Goal: Information Seeking & Learning: Learn about a topic

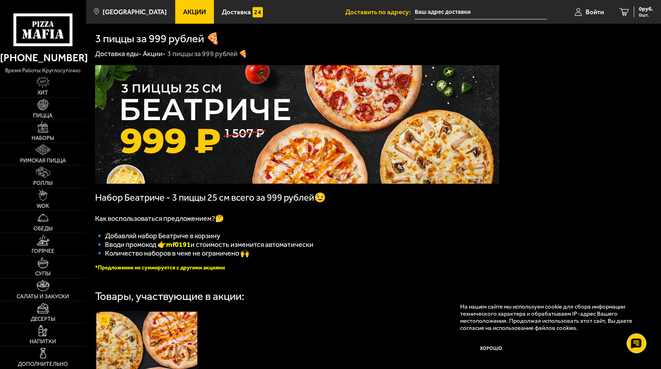
click at [187, 9] on span "Акции" at bounding box center [194, 12] width 23 height 7
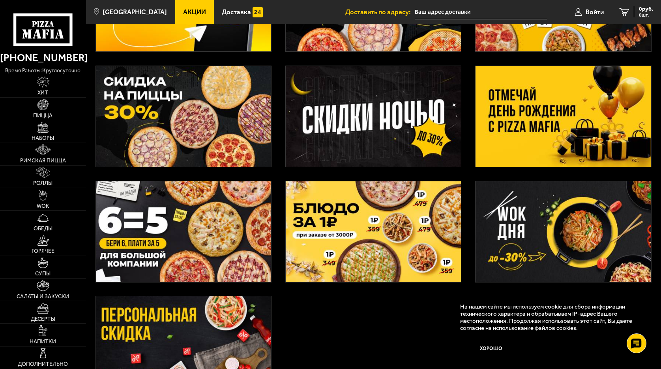
scroll to position [118, 0]
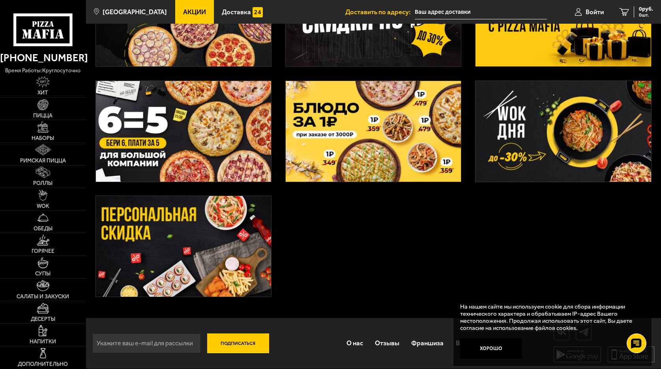
click at [229, 140] on img at bounding box center [183, 131] width 175 height 101
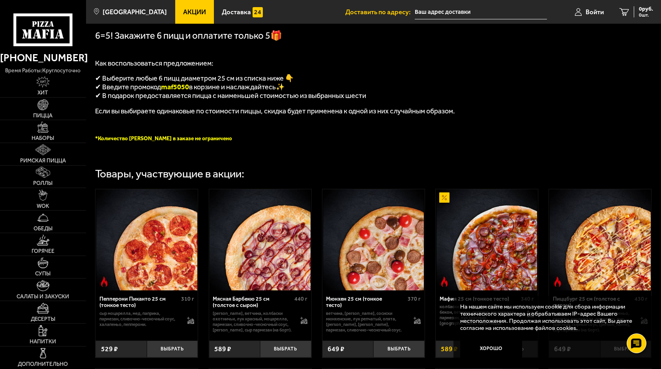
scroll to position [276, 0]
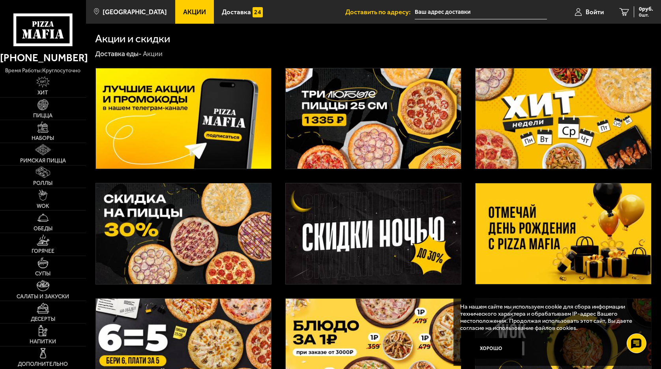
click at [239, 210] on img at bounding box center [183, 233] width 175 height 101
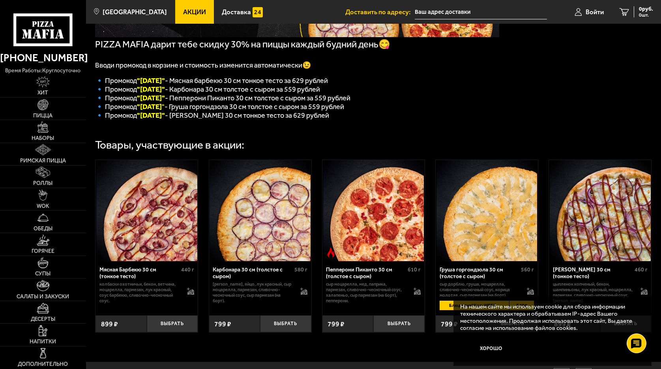
scroll to position [158, 0]
